Goal: Find specific page/section: Find specific page/section

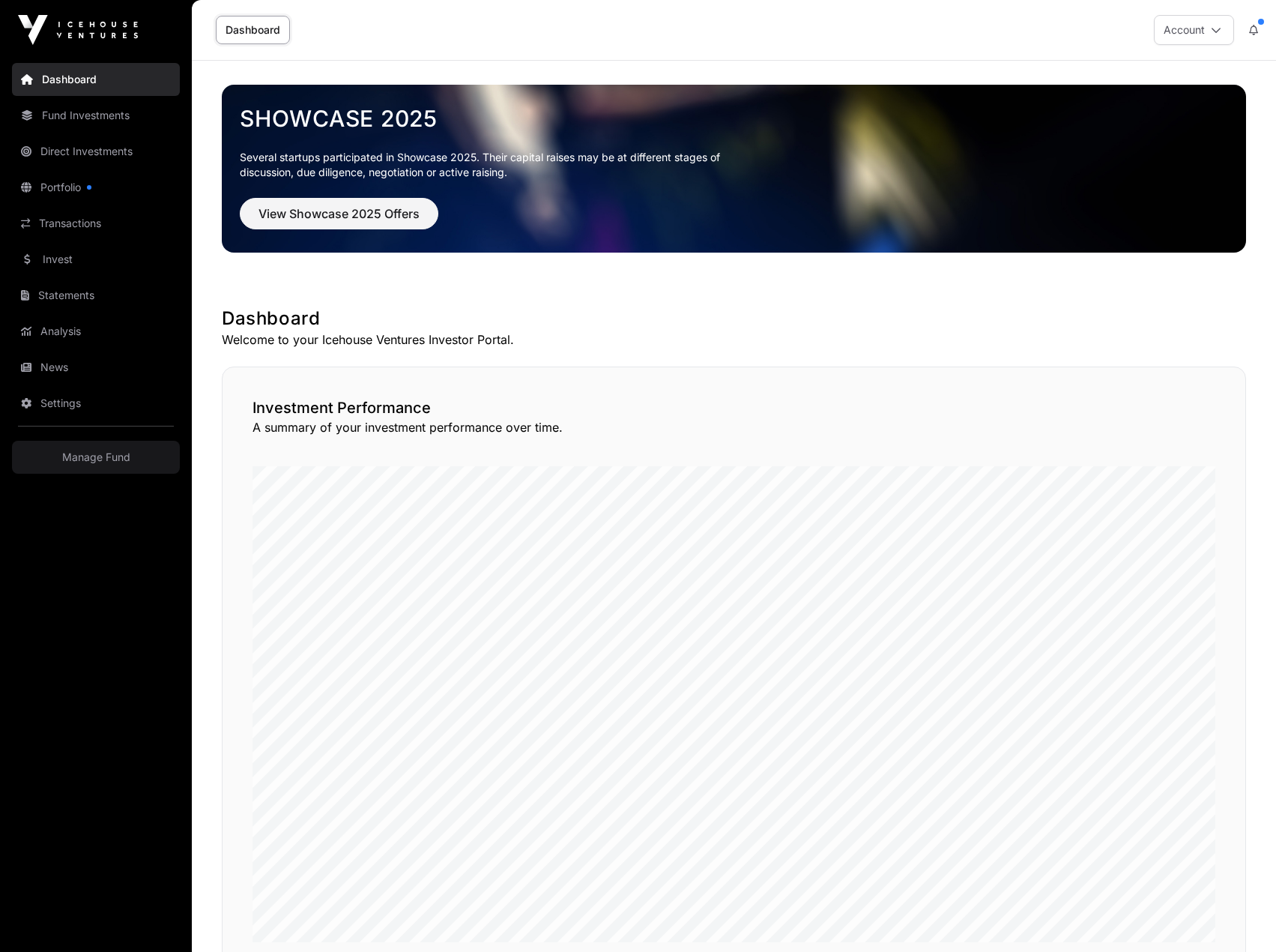
click at [98, 153] on link "Direct Investments" at bounding box center [96, 151] width 168 height 33
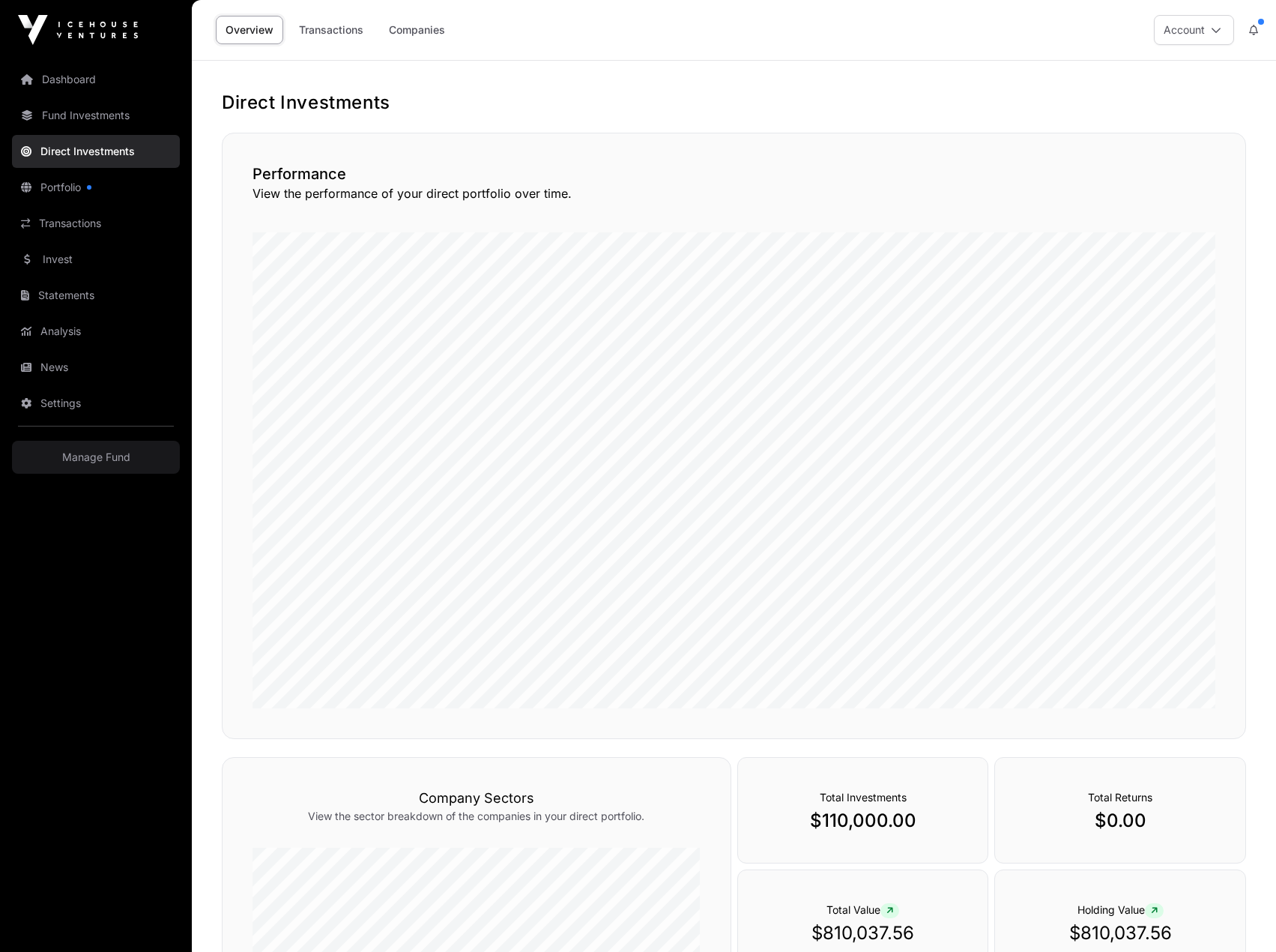
click at [431, 33] on link "Companies" at bounding box center [417, 29] width 76 height 29
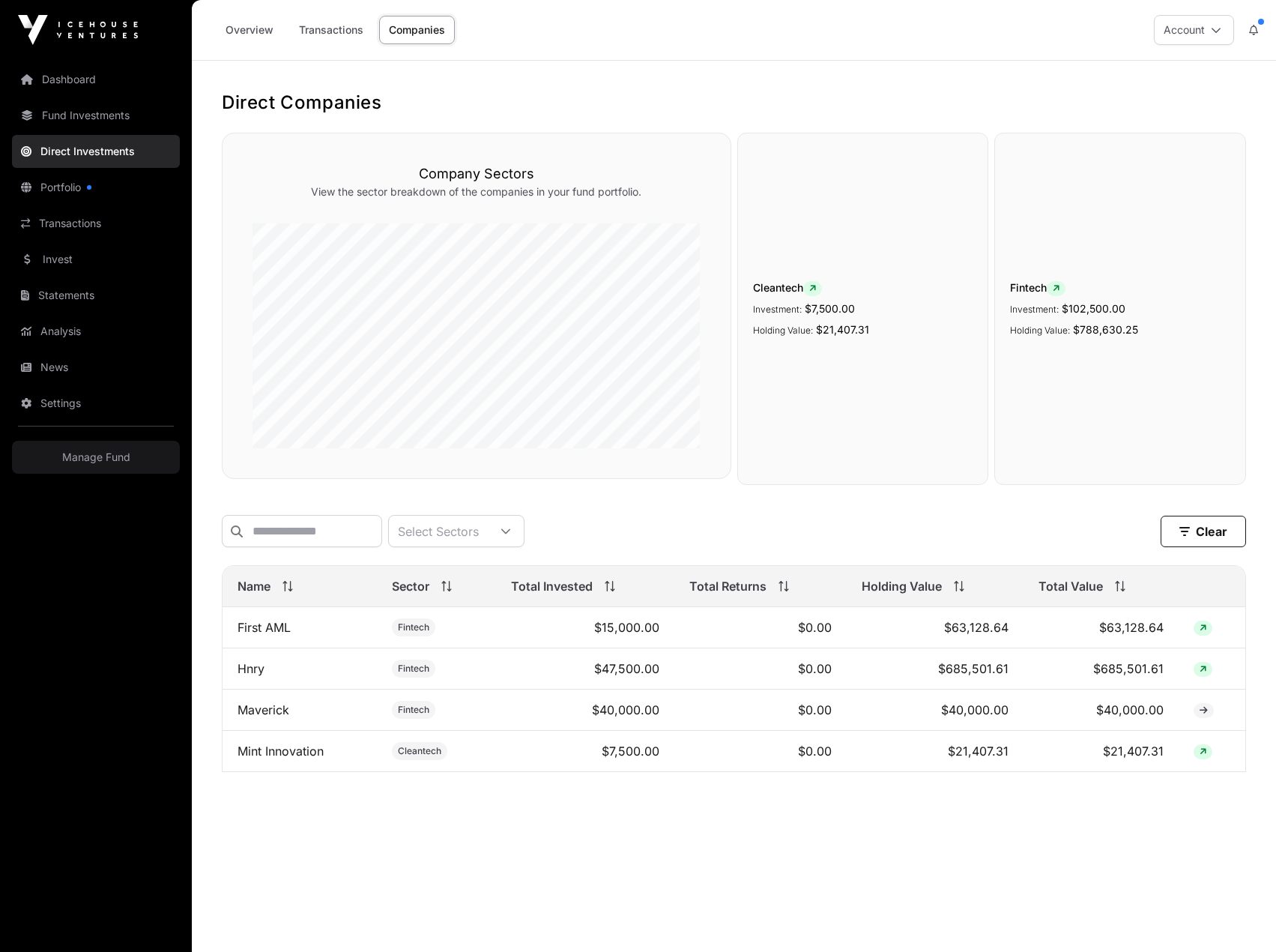
click at [251, 676] on link "Hnry" at bounding box center [251, 669] width 27 height 15
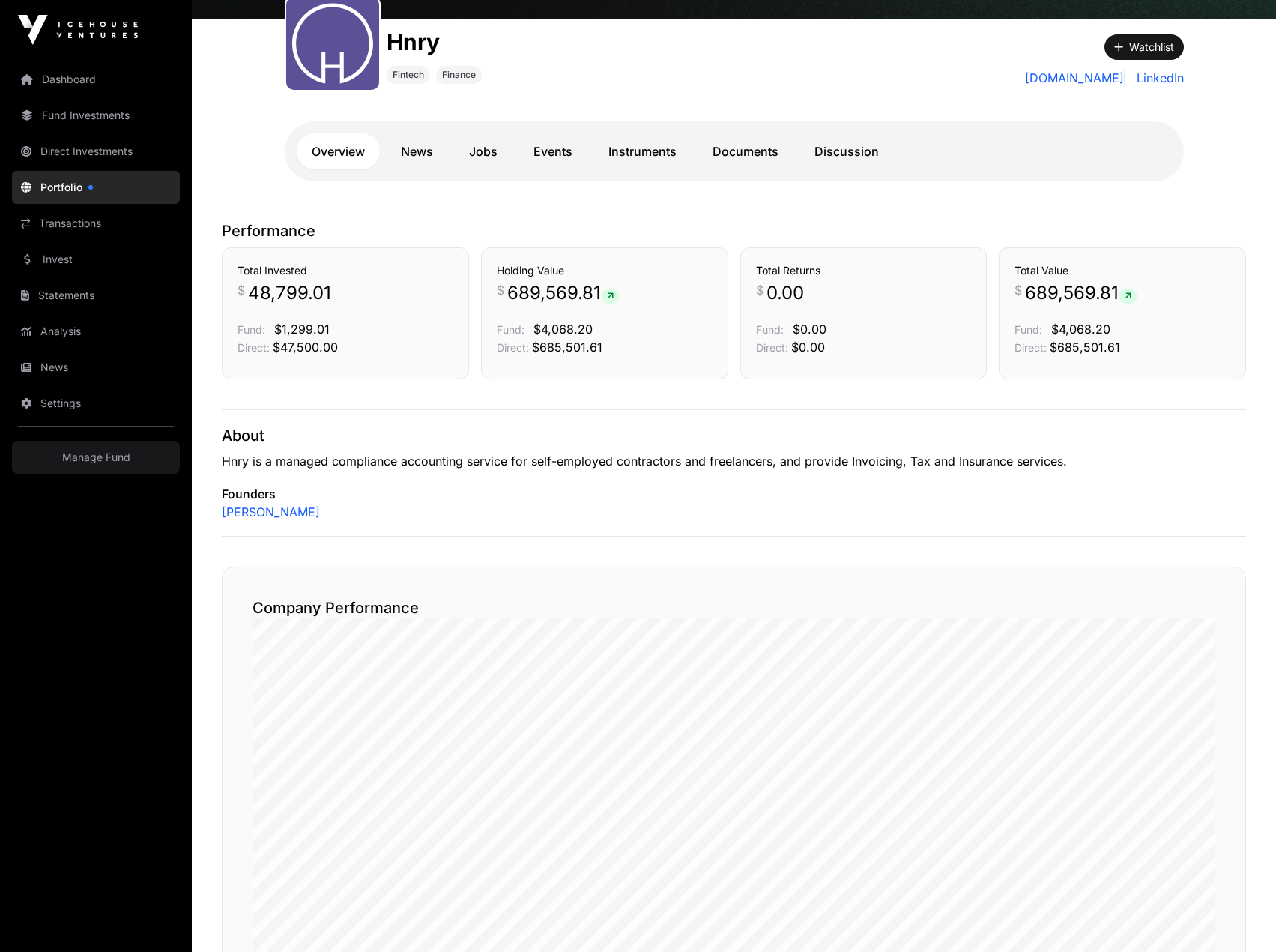
scroll to position [165, 0]
